Goal: Navigation & Orientation: Find specific page/section

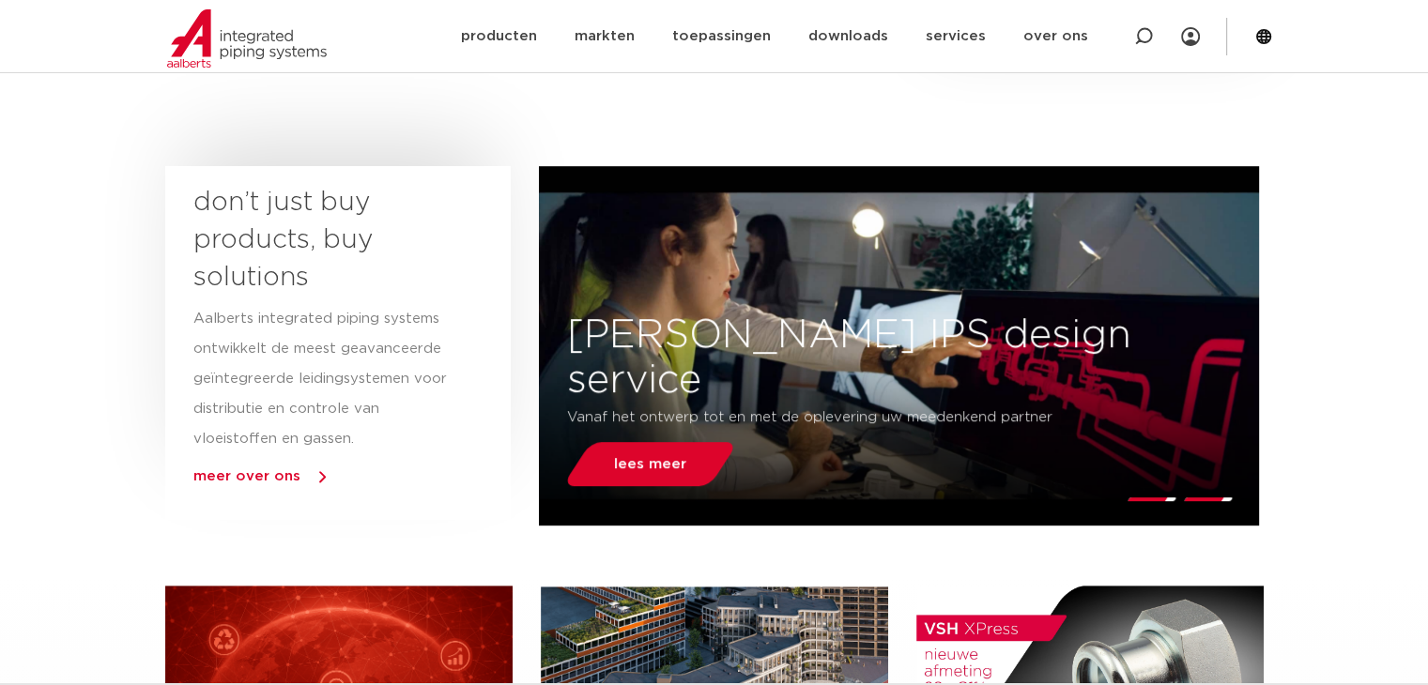
scroll to position [845, 0]
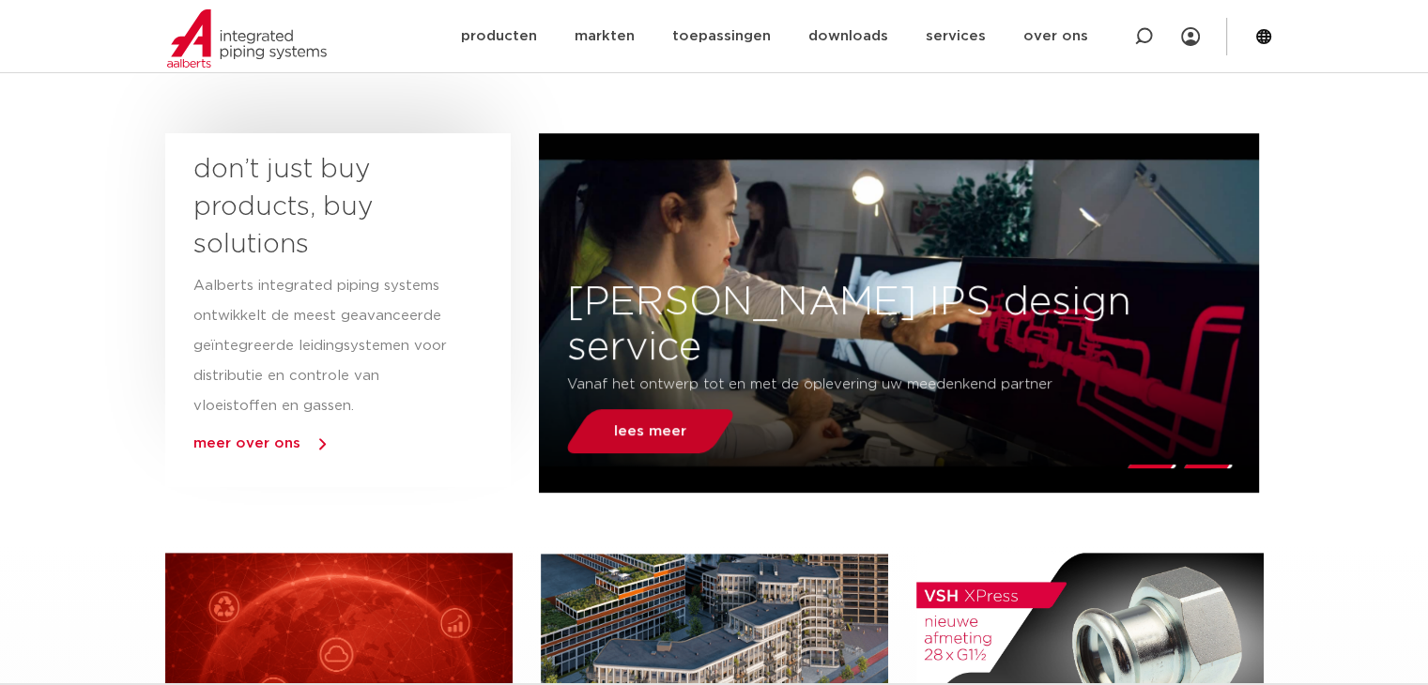
click at [672, 448] on link "lees meer" at bounding box center [650, 431] width 176 height 44
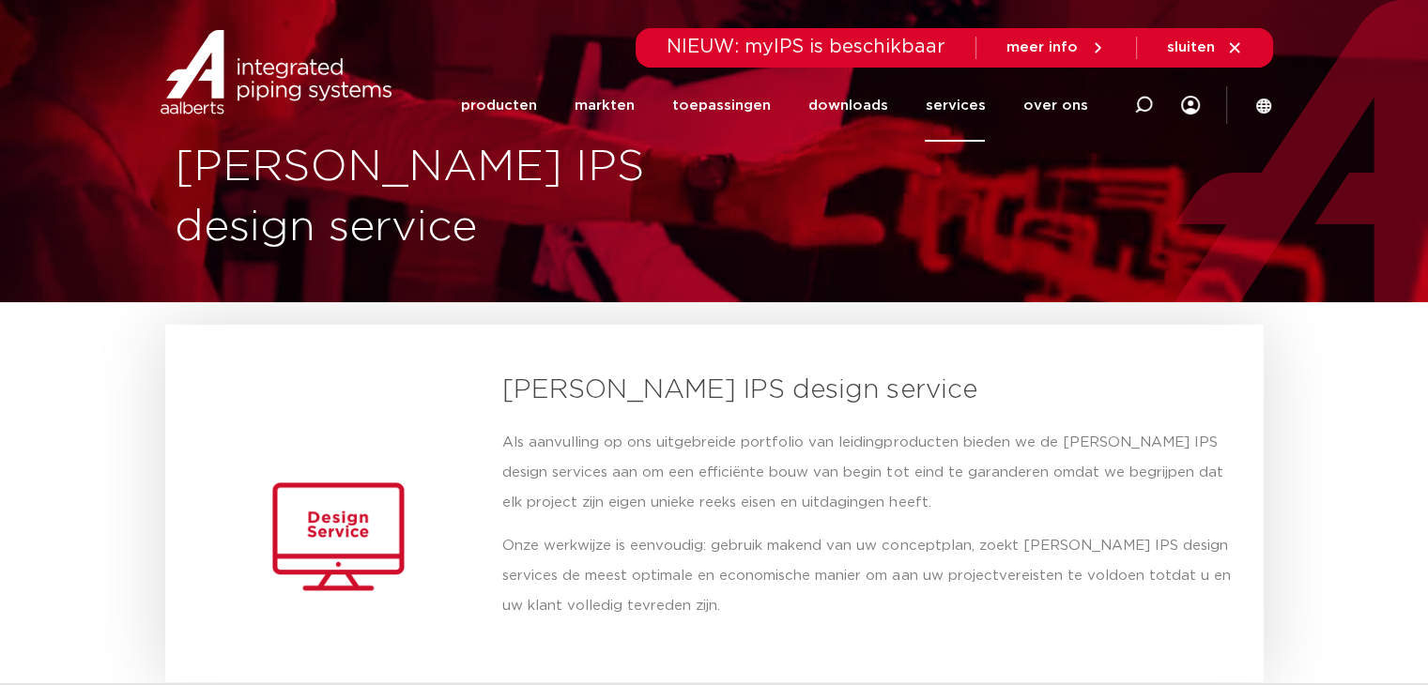
click at [1051, 57] on div "meer info" at bounding box center [1056, 48] width 100 height 30
click at [1048, 42] on span "meer info" at bounding box center [1041, 47] width 71 height 14
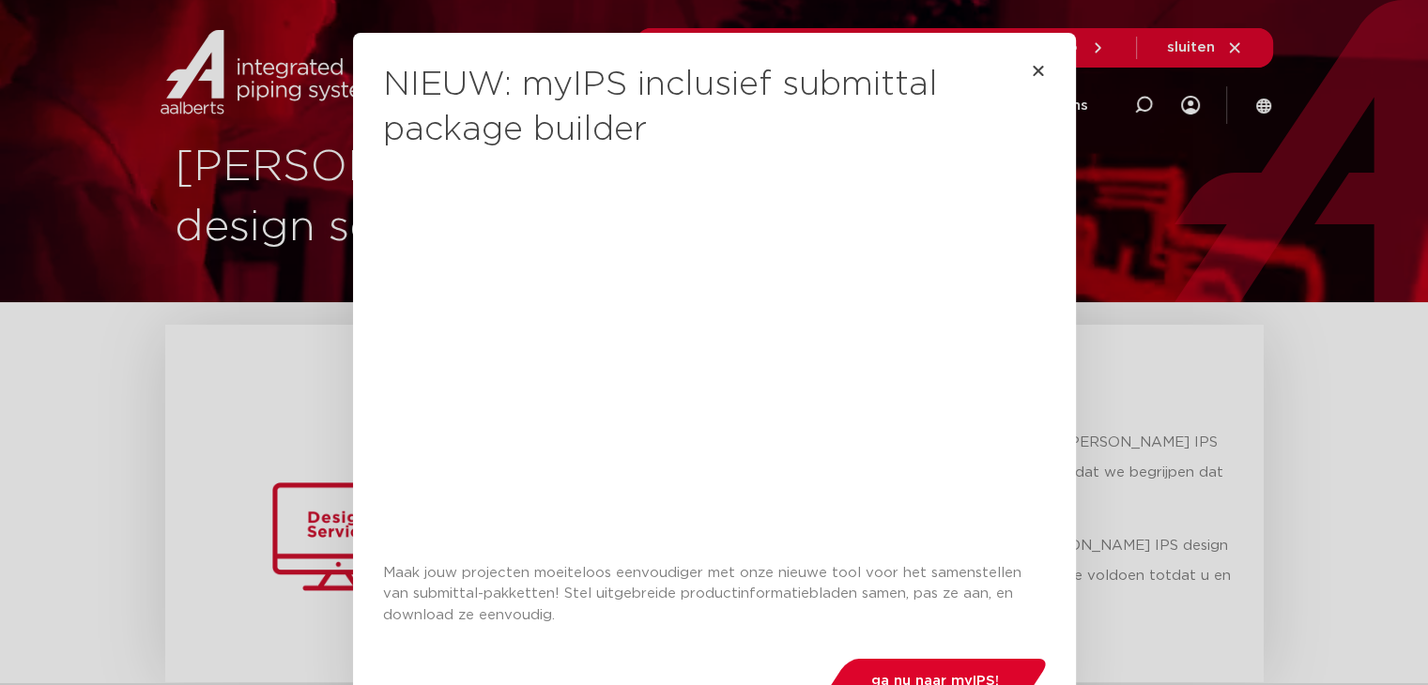
scroll to position [55, 0]
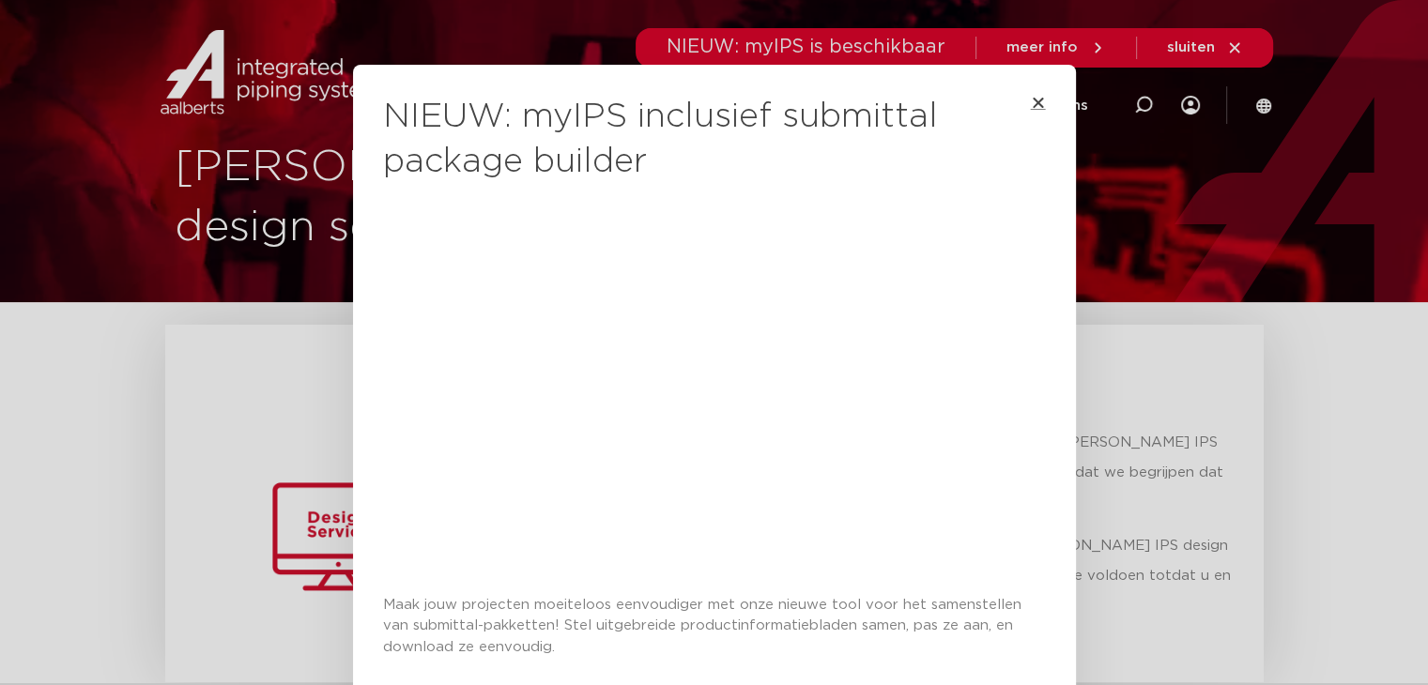
click at [1031, 99] on icon "Close" at bounding box center [1038, 102] width 15 height 15
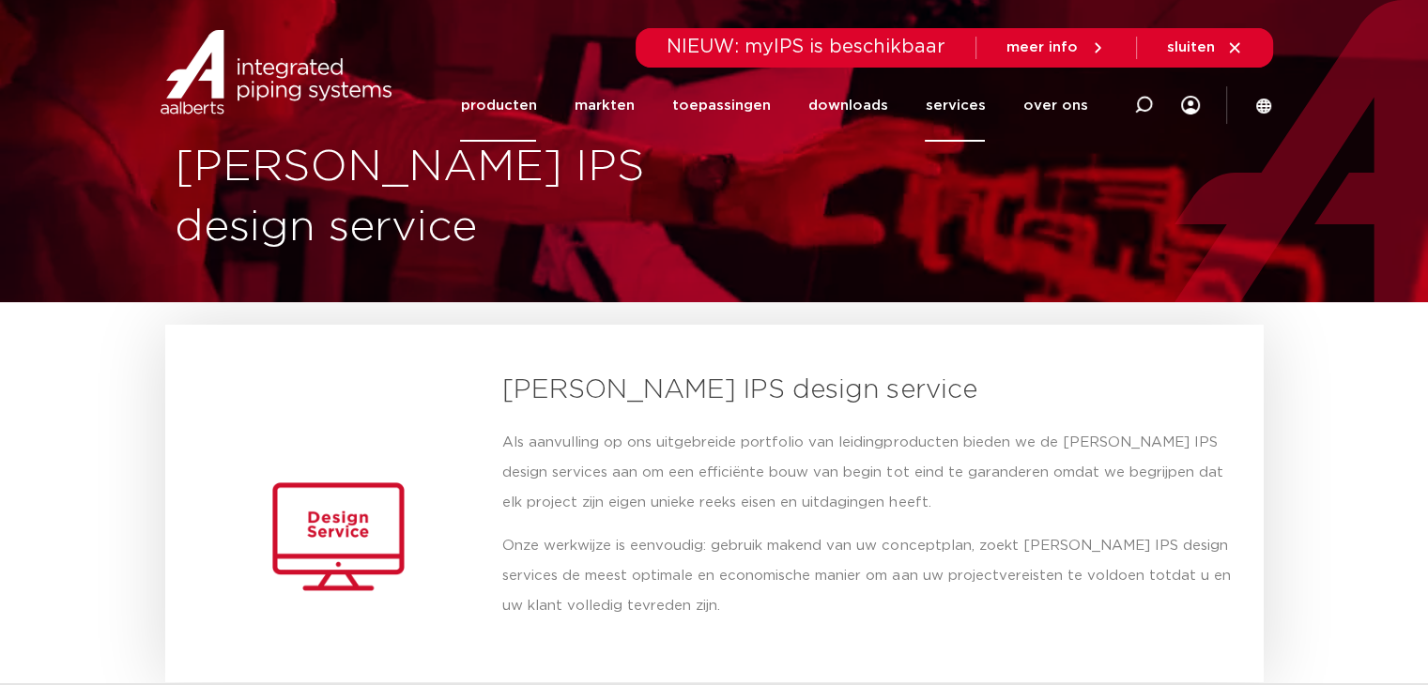
click at [526, 115] on link "producten" at bounding box center [498, 105] width 76 height 72
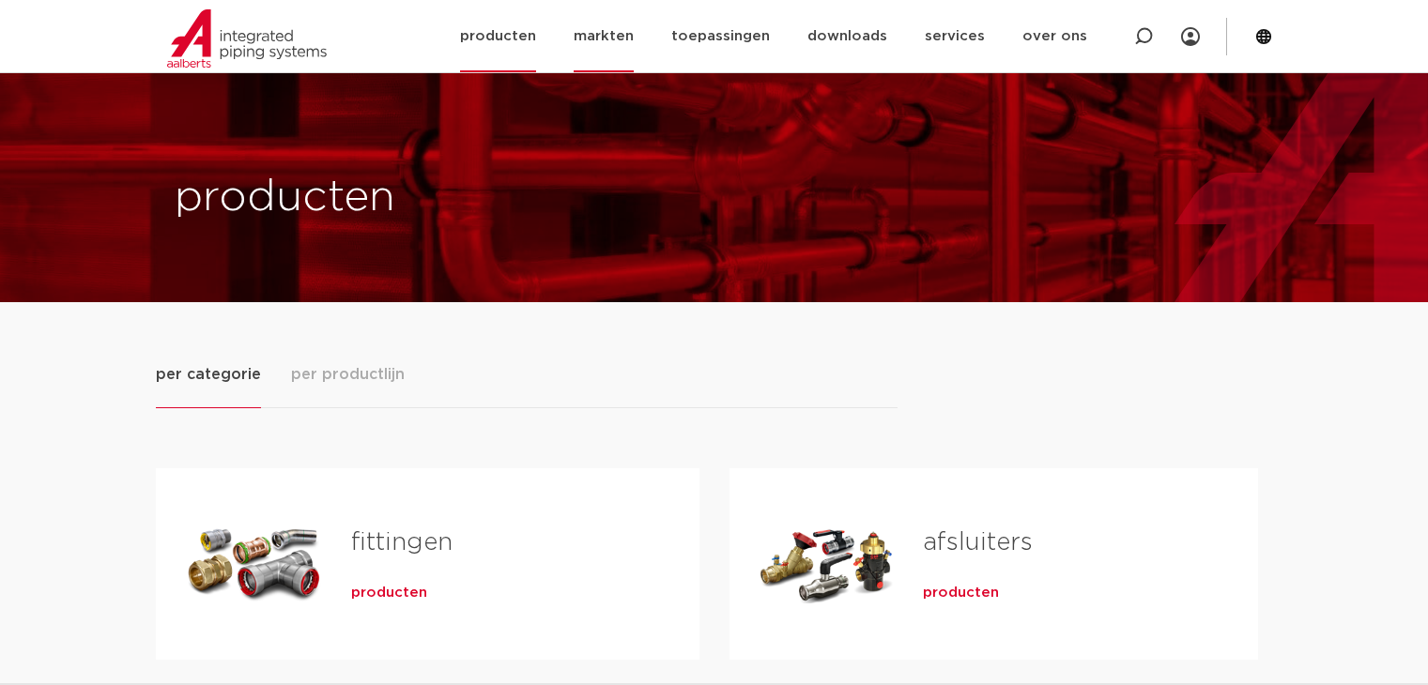
click at [623, 49] on link "markten" at bounding box center [604, 36] width 60 height 72
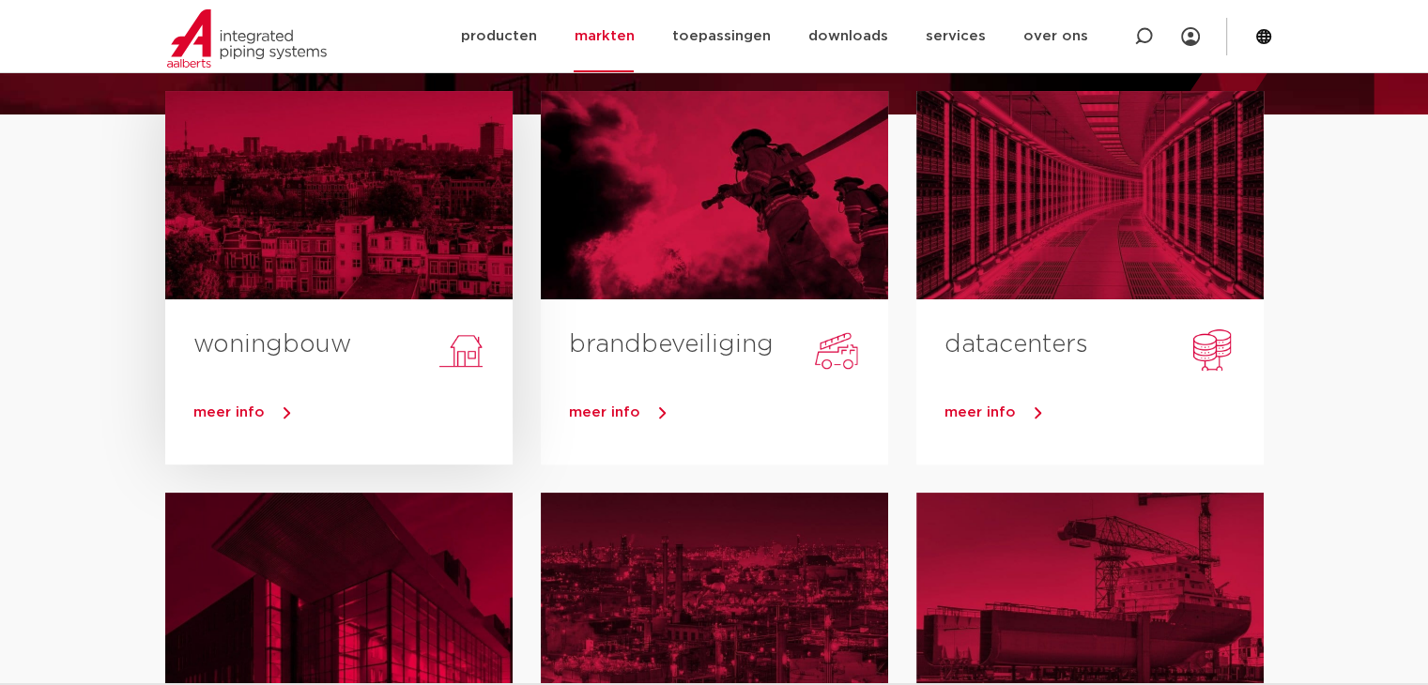
click at [287, 304] on div "woningbouw" at bounding box center [338, 334] width 347 height 71
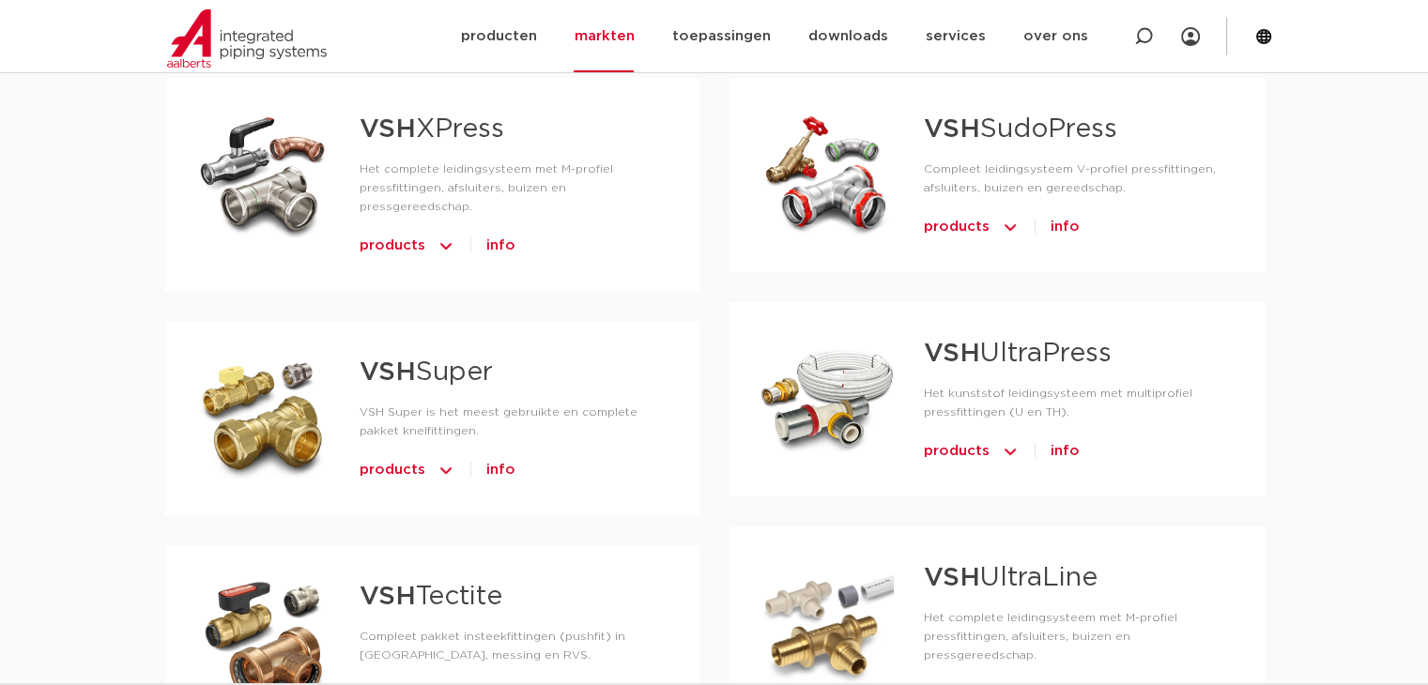
scroll to position [1126, 0]
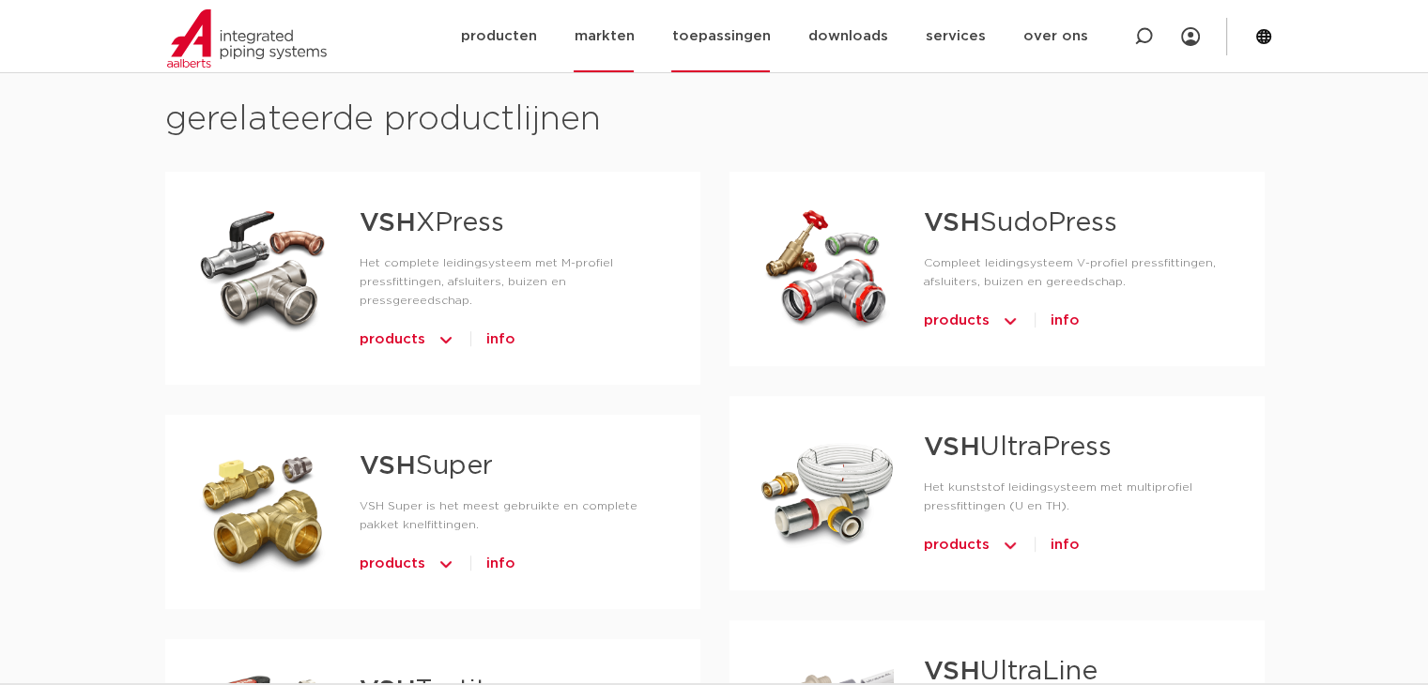
click at [705, 36] on link "toepassingen" at bounding box center [720, 36] width 99 height 72
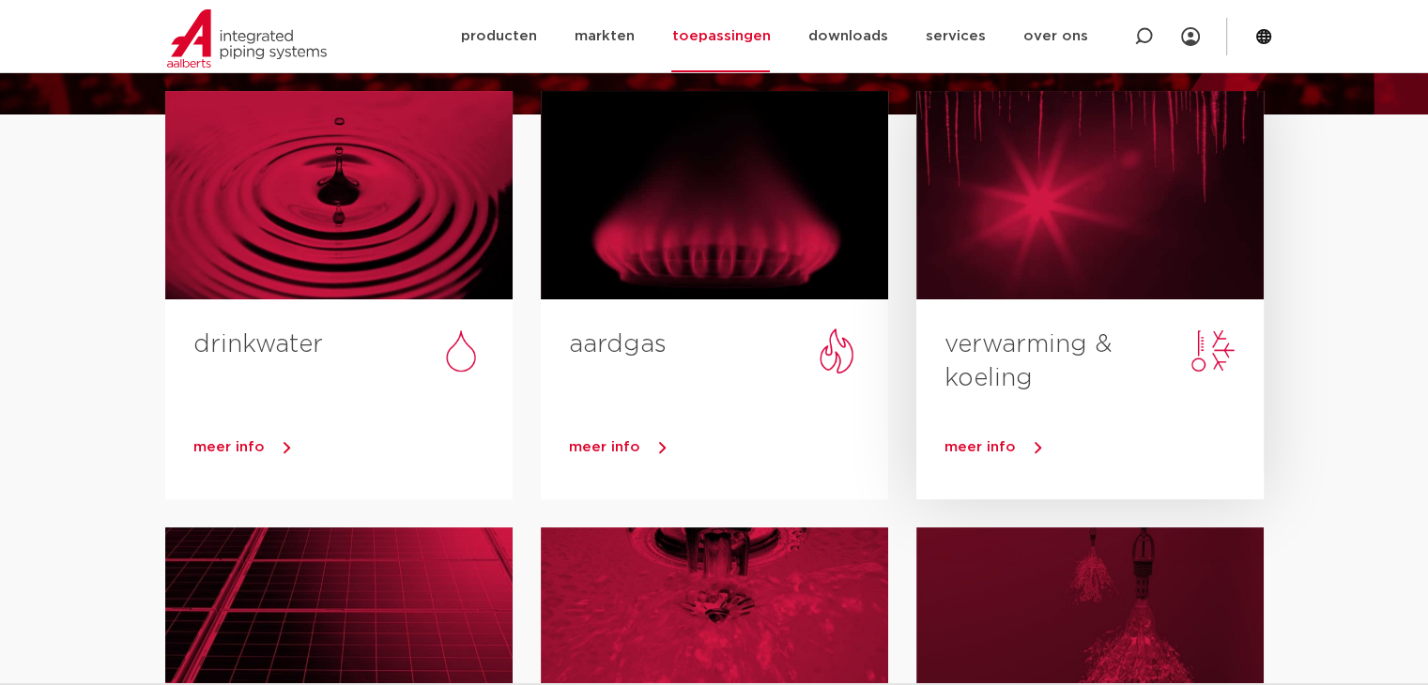
click at [991, 343] on link "verwarming & koeling" at bounding box center [1028, 361] width 168 height 58
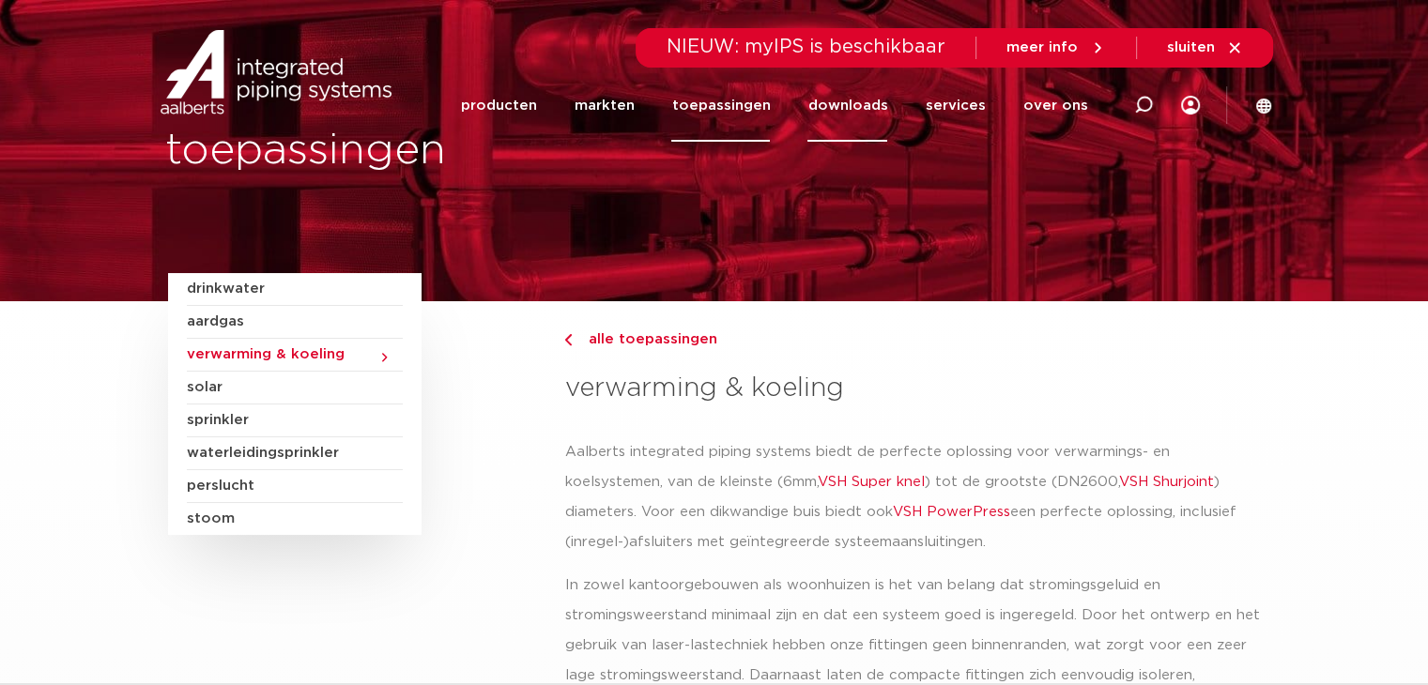
click at [837, 110] on link "downloads" at bounding box center [847, 105] width 80 height 72
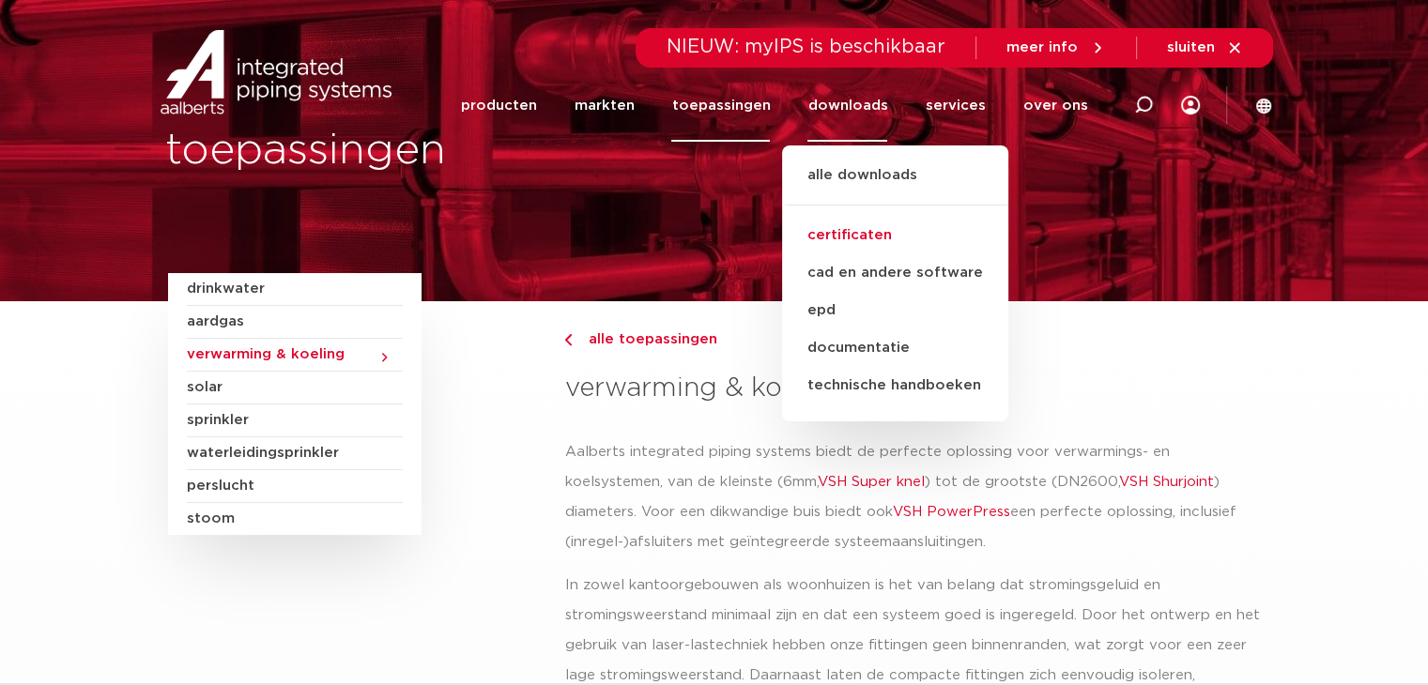
click at [848, 231] on link "certificaten" at bounding box center [895, 236] width 226 height 38
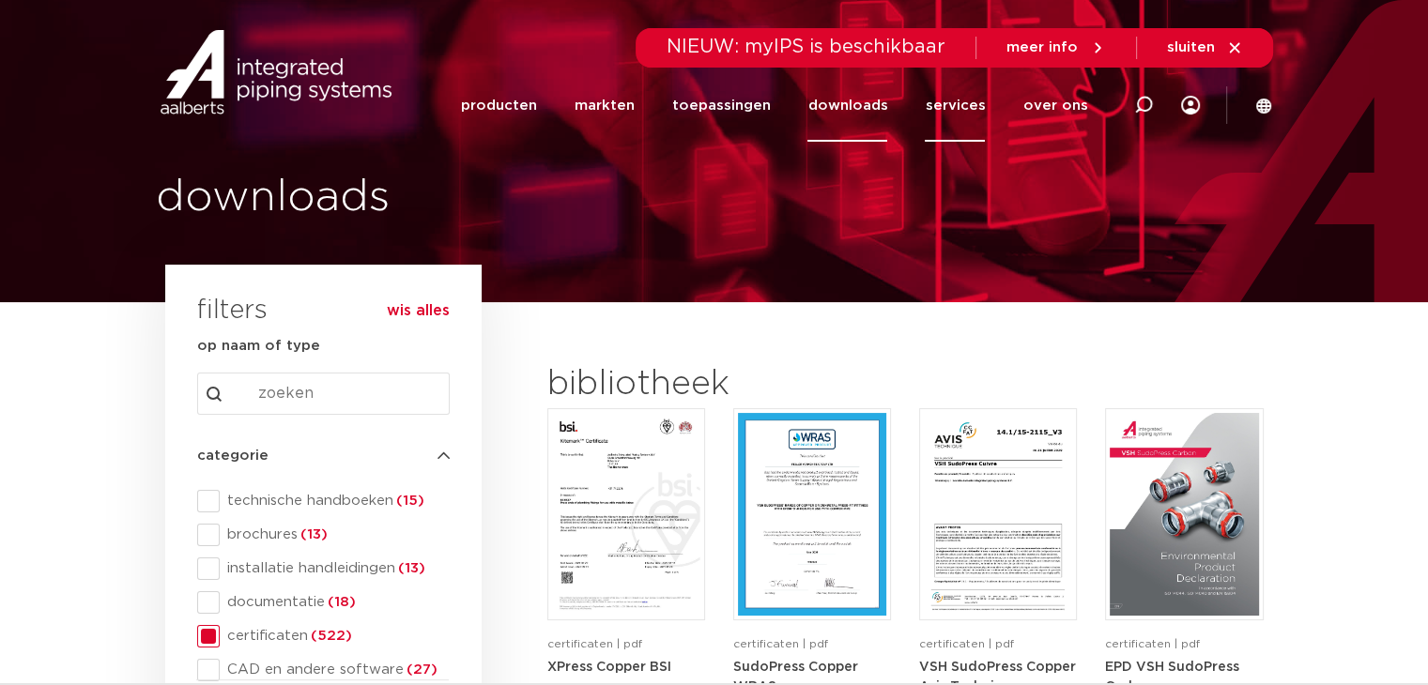
click at [942, 95] on link "services" at bounding box center [955, 105] width 60 height 72
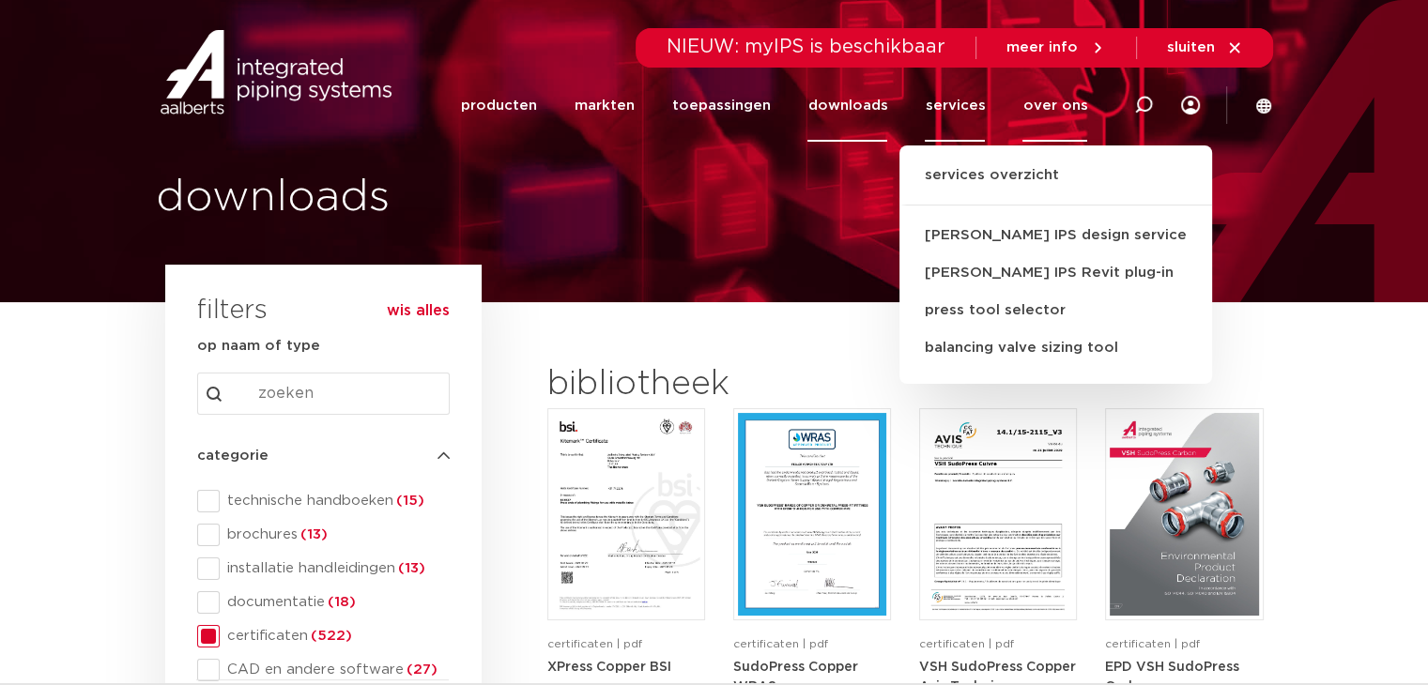
click at [1045, 104] on link "over ons" at bounding box center [1054, 105] width 65 height 72
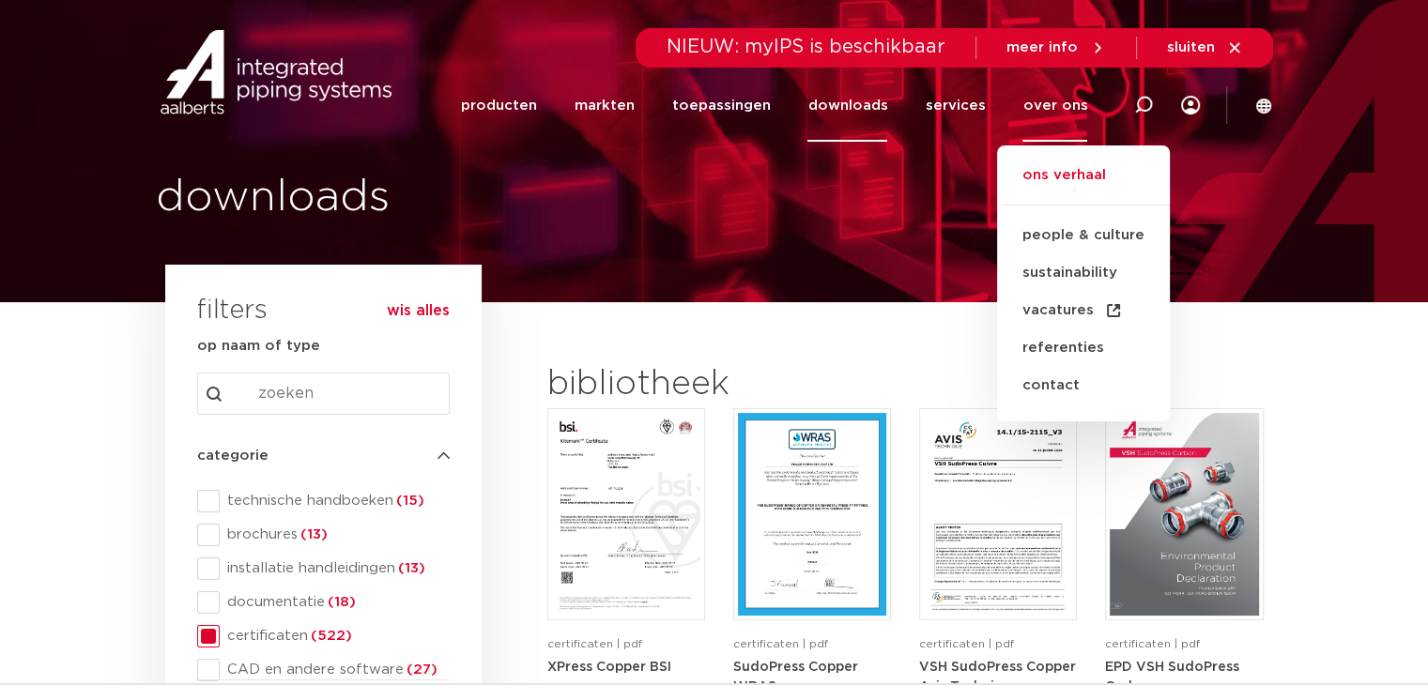
click at [1047, 166] on link "ons verhaal" at bounding box center [1083, 184] width 173 height 41
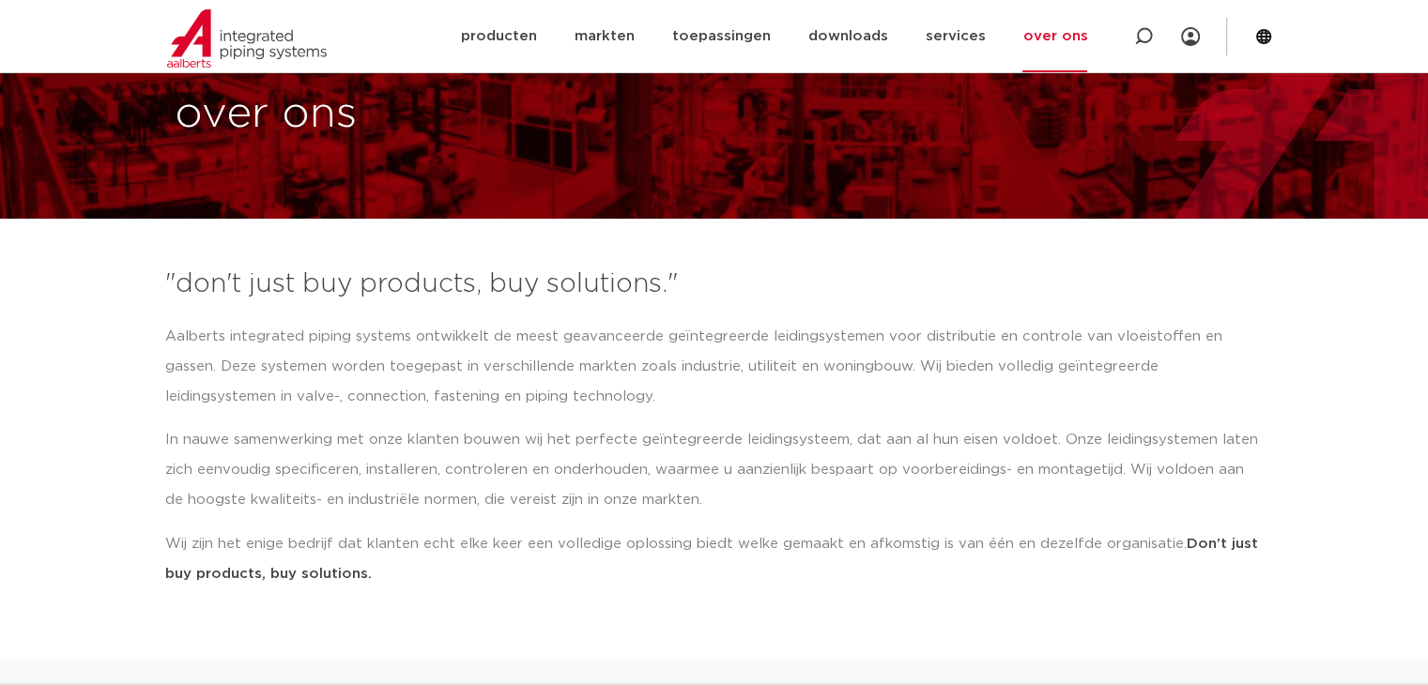
scroll to position [80, 0]
